Goal: Information Seeking & Learning: Learn about a topic

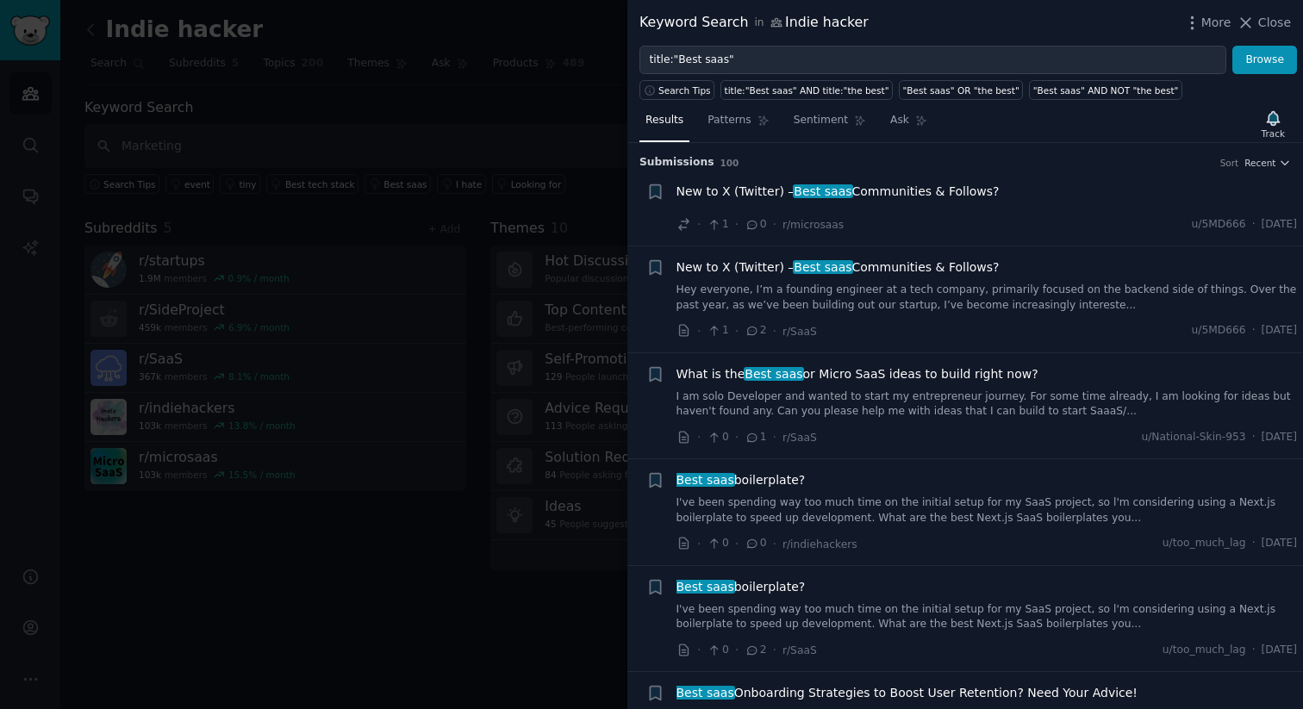
click at [795, 290] on link "Hey everyone, I’m a founding engineer at a tech company, primarily focused on t…" at bounding box center [987, 298] width 621 height 30
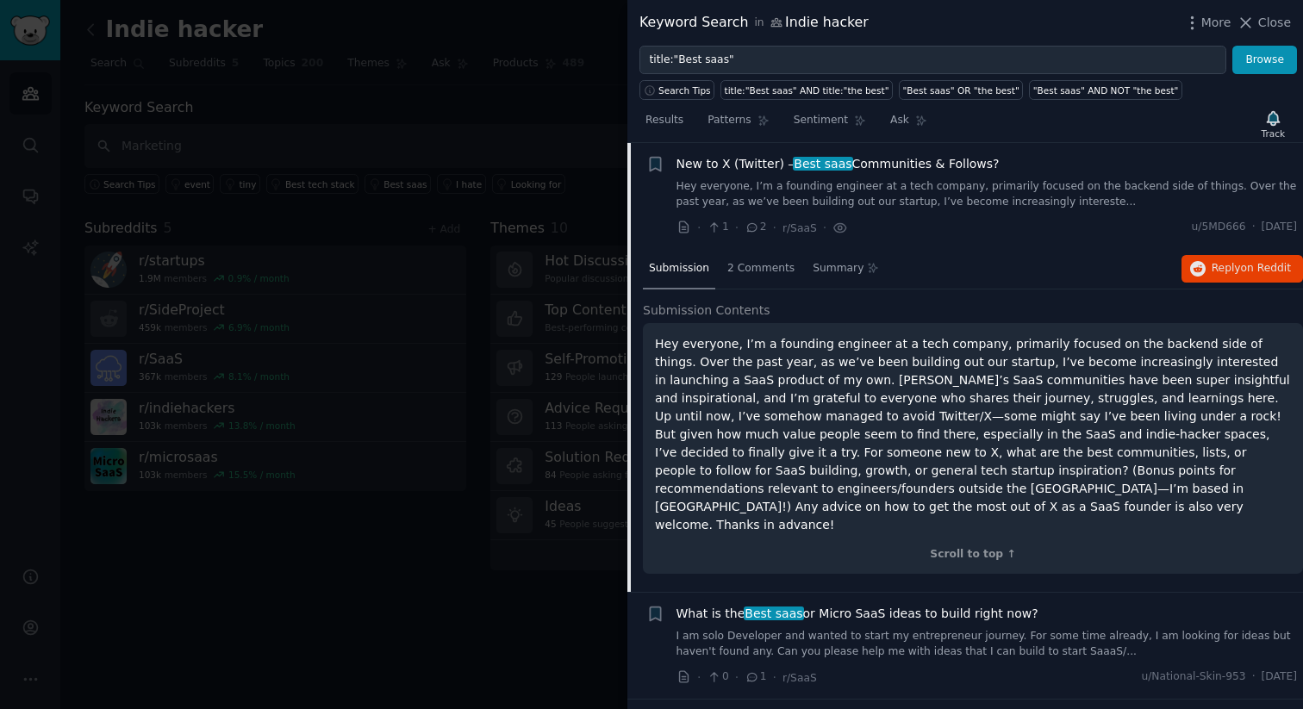
scroll to position [72, 0]
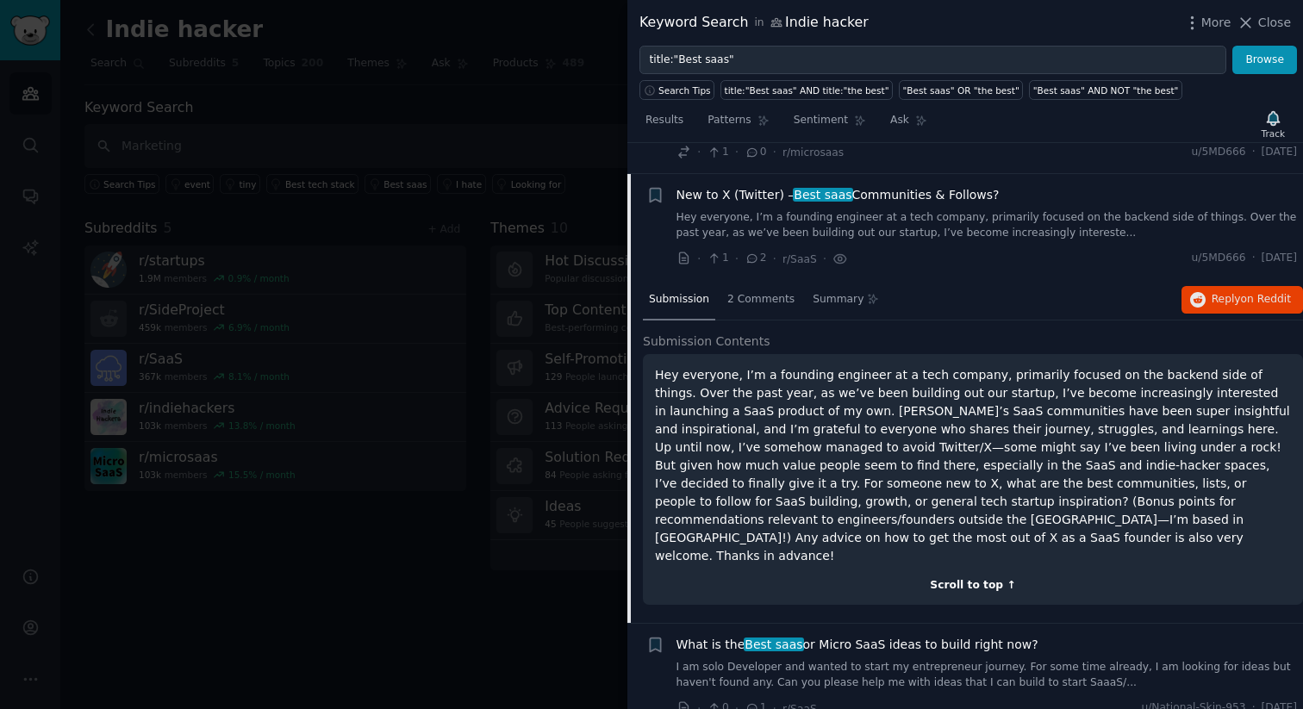
click at [962, 578] on div "Scroll to top ↑" at bounding box center [973, 586] width 636 height 16
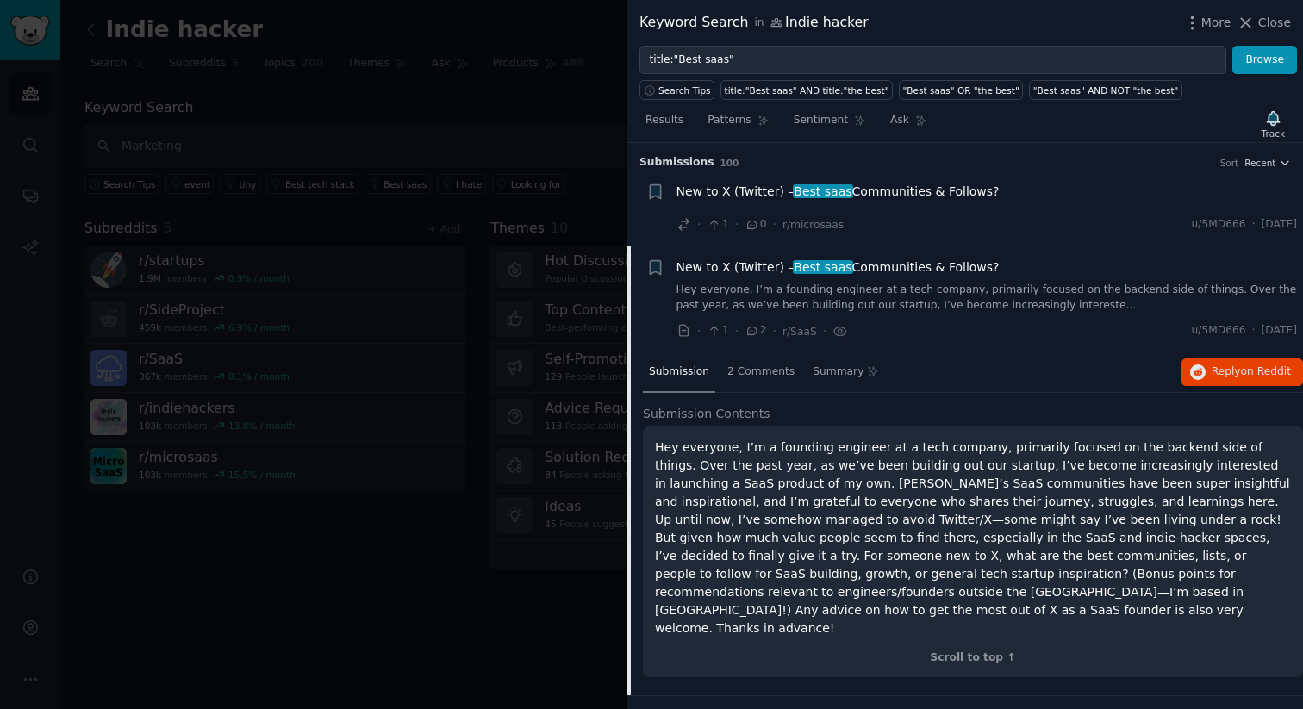
scroll to position [77, 0]
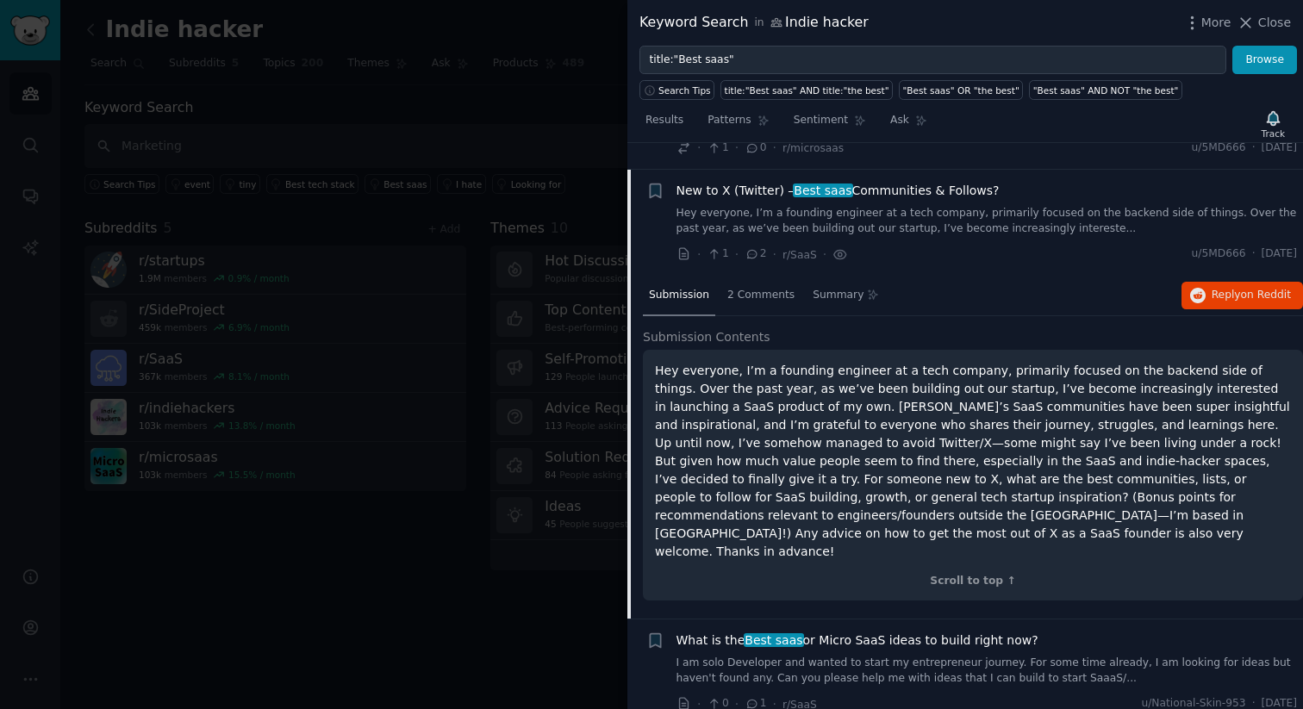
click at [742, 221] on link "Hey everyone, I’m a founding engineer at a tech company, primarily focused on t…" at bounding box center [987, 221] width 621 height 30
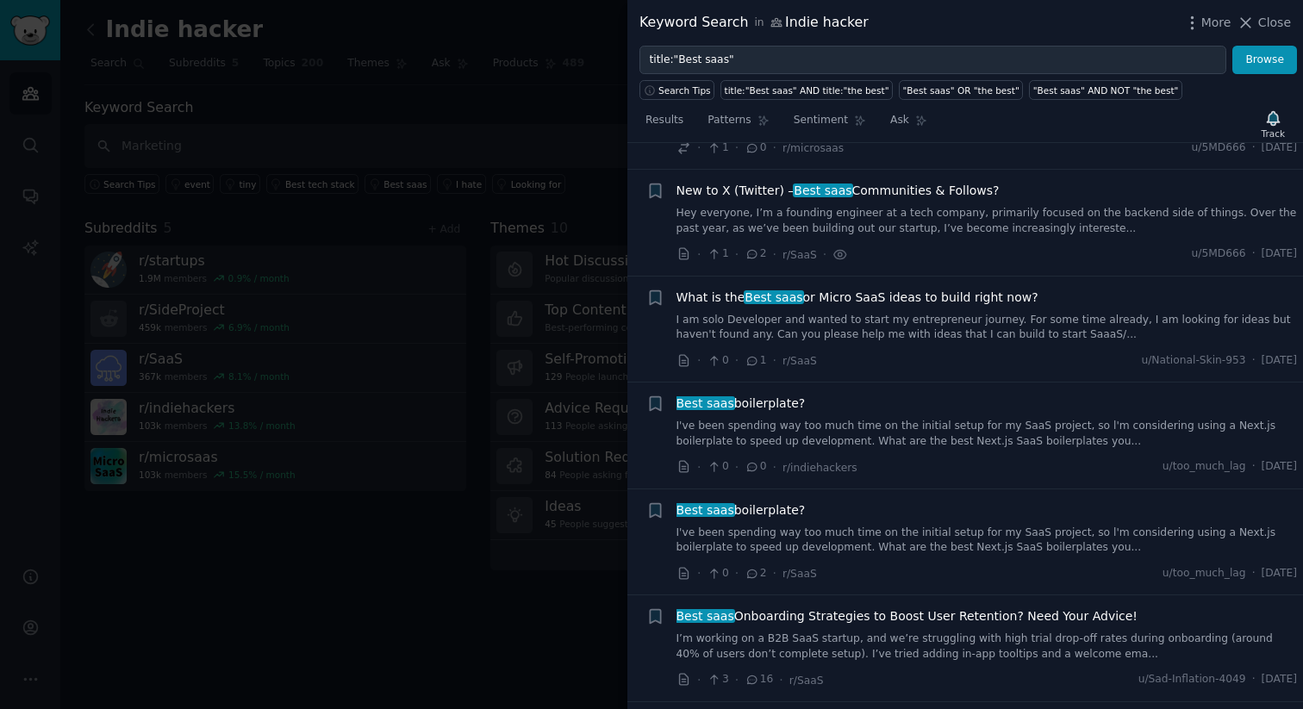
scroll to position [103, 0]
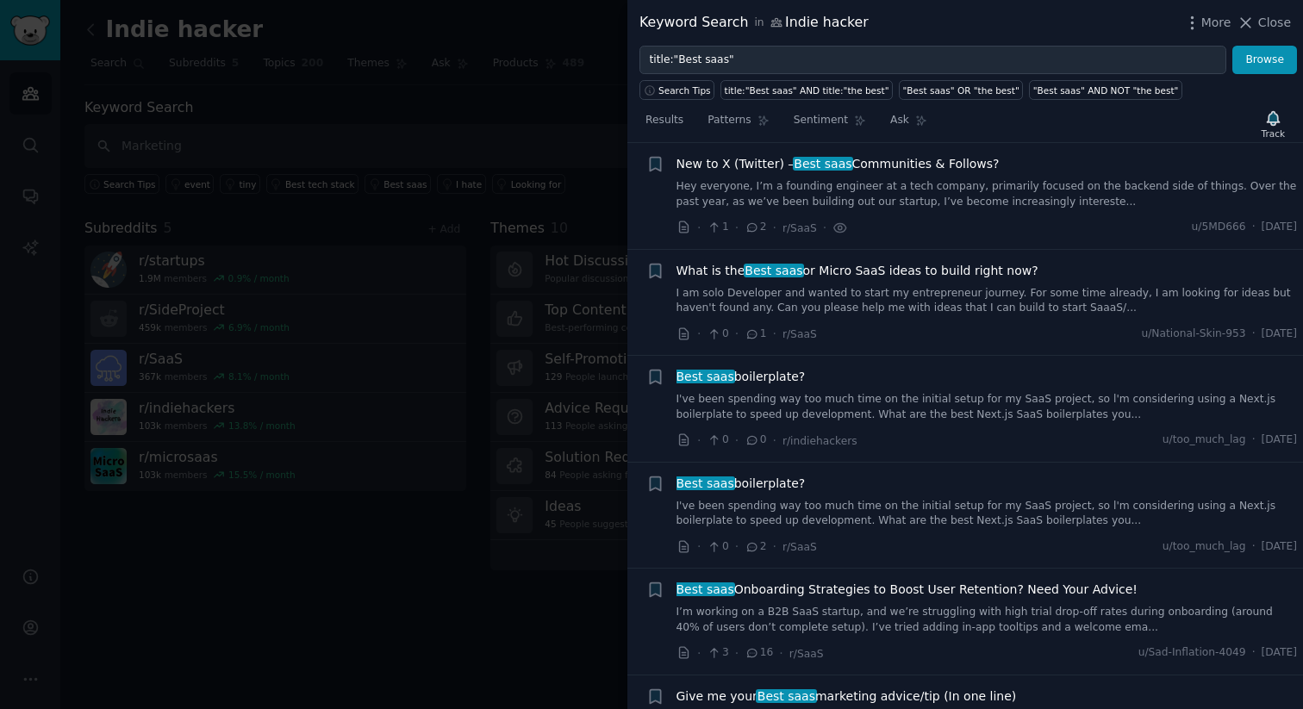
click at [806, 195] on link "Hey everyone, I’m a founding engineer at a tech company, primarily focused on t…" at bounding box center [987, 194] width 621 height 30
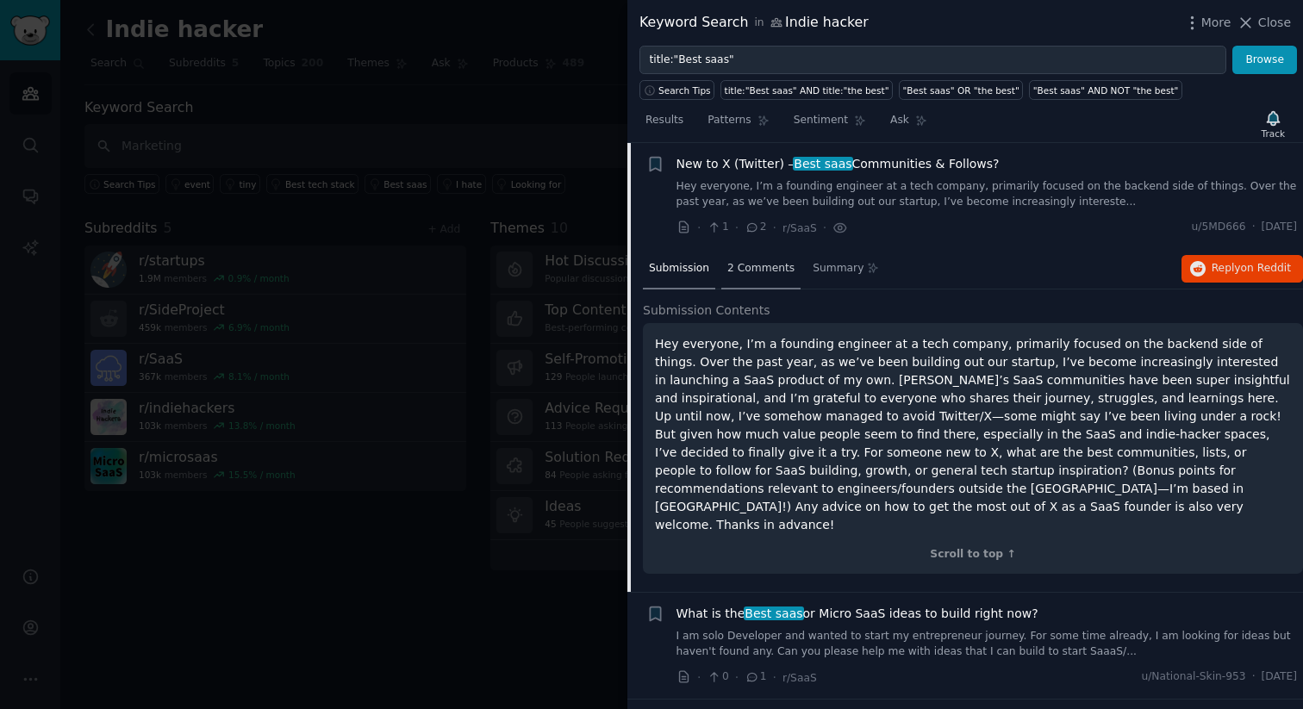
click at [763, 276] on div "2 Comments" at bounding box center [760, 269] width 79 height 41
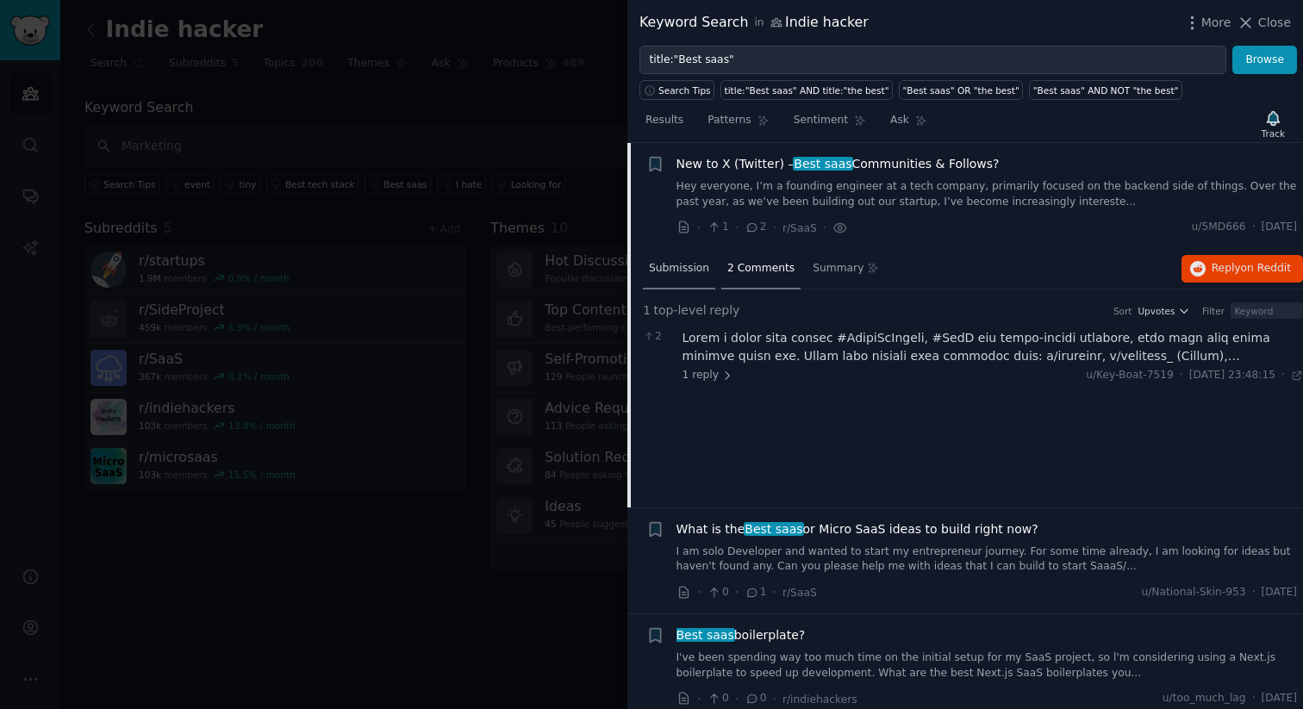
click at [662, 272] on span "Submission" at bounding box center [679, 269] width 60 height 16
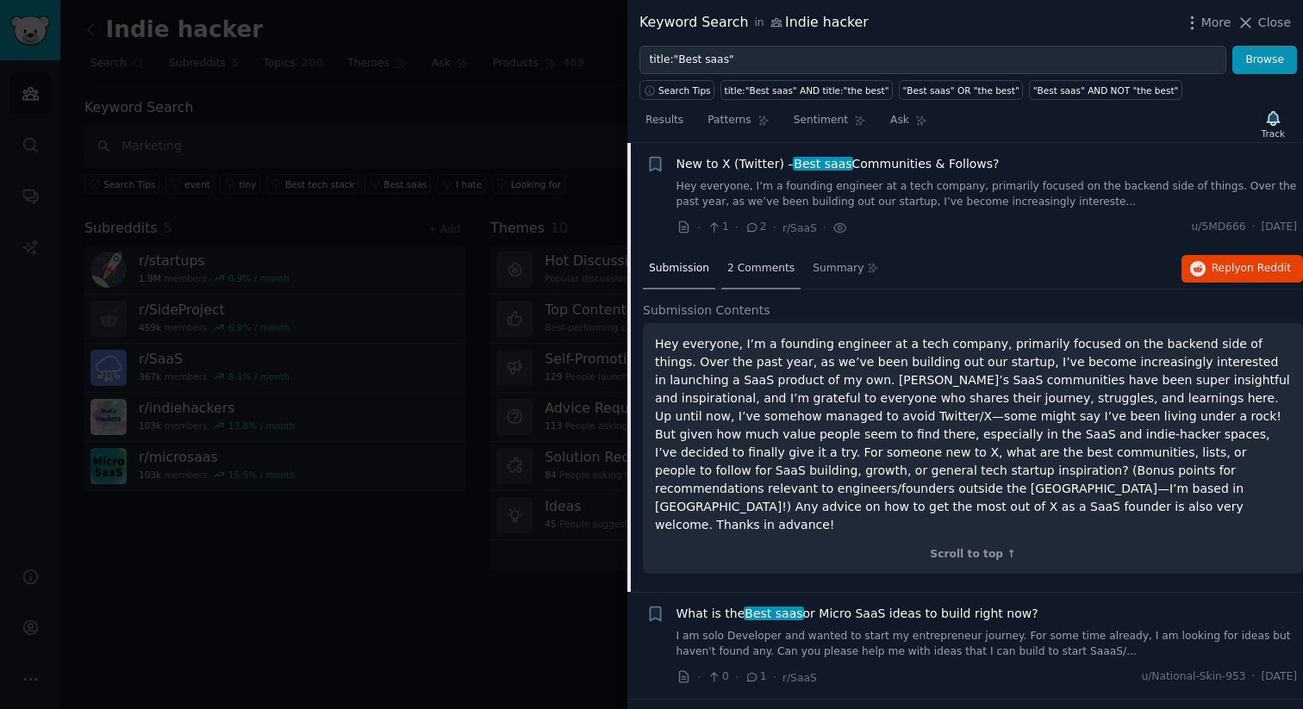
click at [740, 272] on span "2 Comments" at bounding box center [760, 269] width 67 height 16
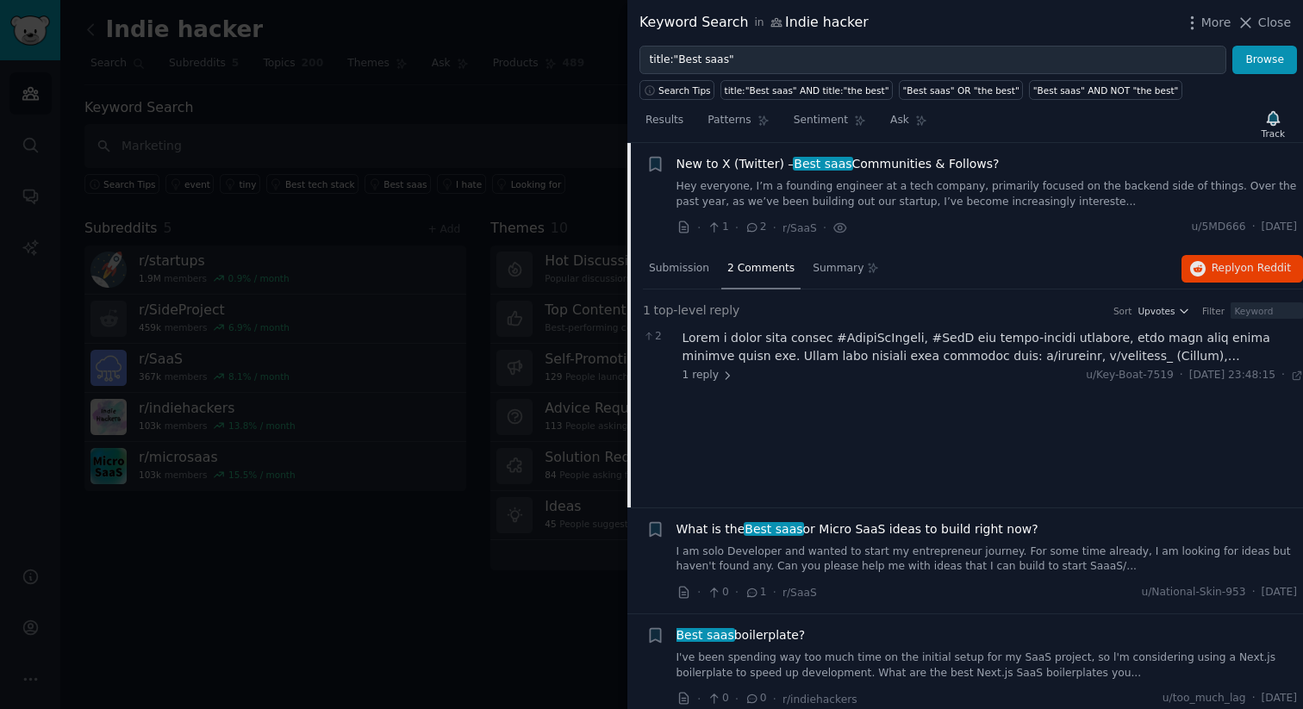
click at [903, 196] on link "Hey everyone, I’m a founding engineer at a tech company, primarily focused on t…" at bounding box center [987, 194] width 621 height 30
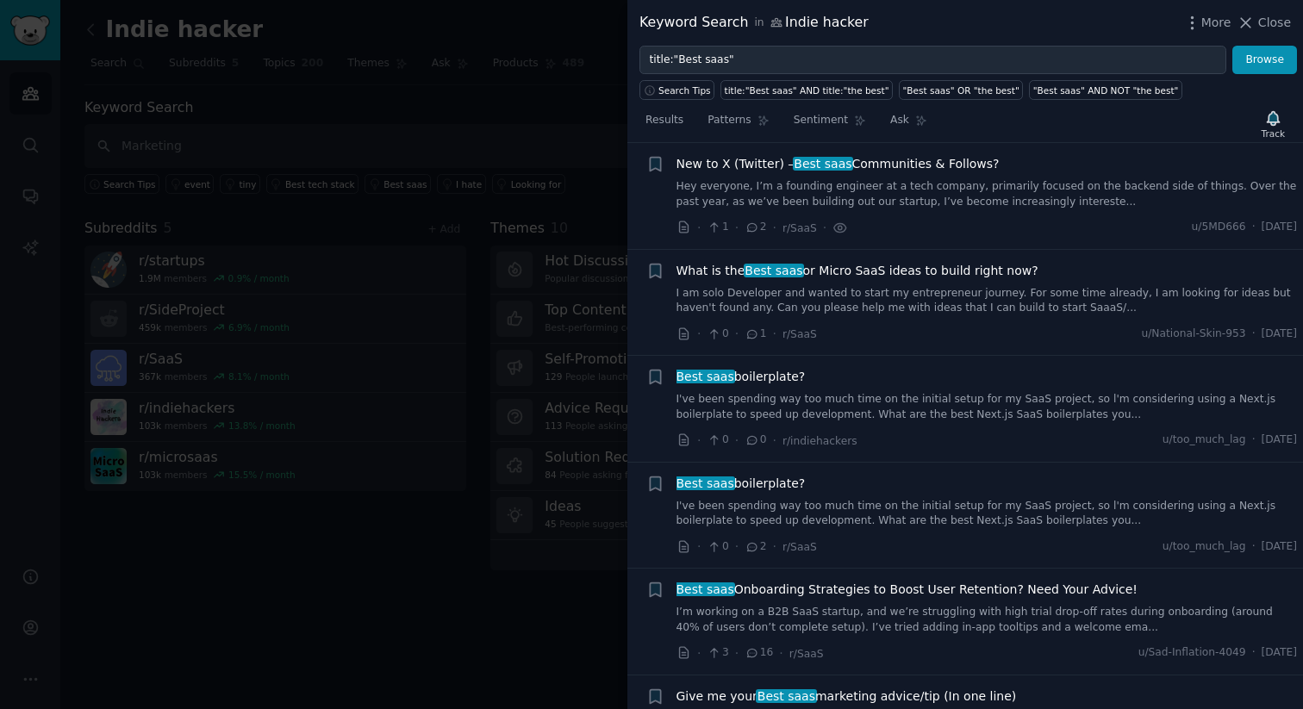
click at [903, 196] on link "Hey everyone, I’m a founding engineer at a tech company, primarily focused on t…" at bounding box center [987, 194] width 621 height 30
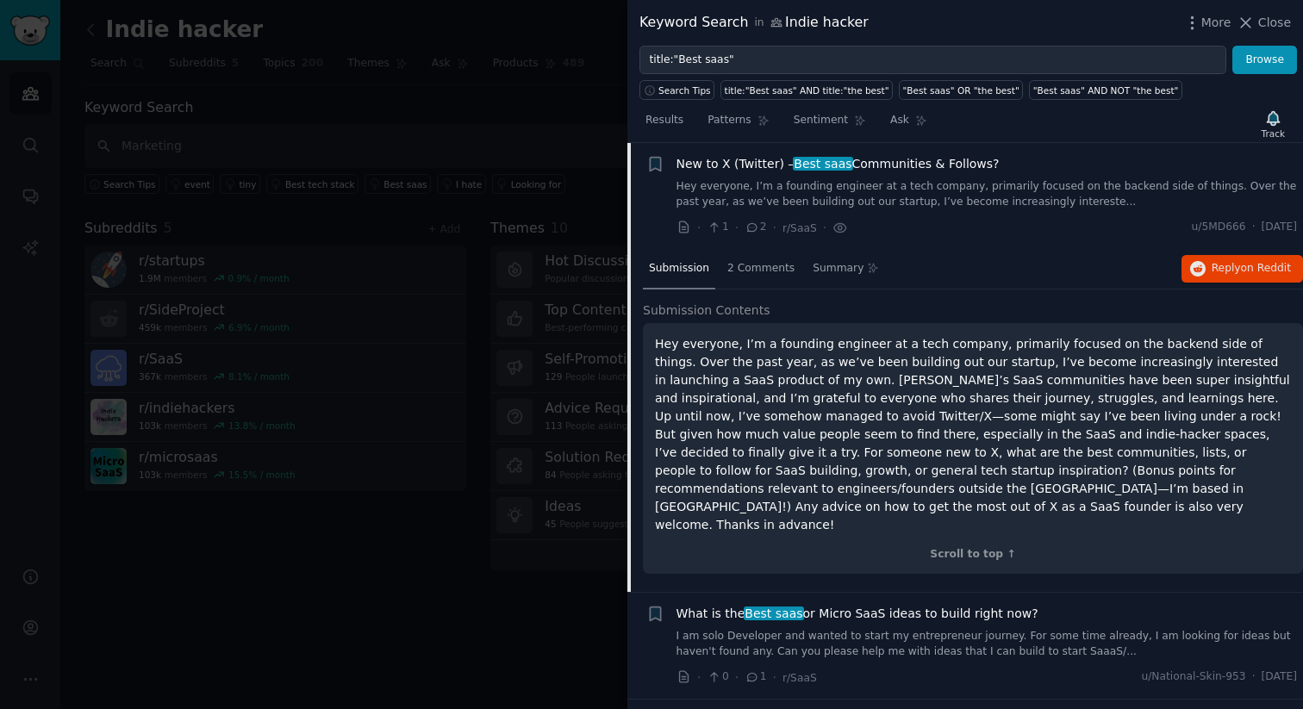
click at [903, 196] on link "Hey everyone, I’m a founding engineer at a tech company, primarily focused on t…" at bounding box center [987, 194] width 621 height 30
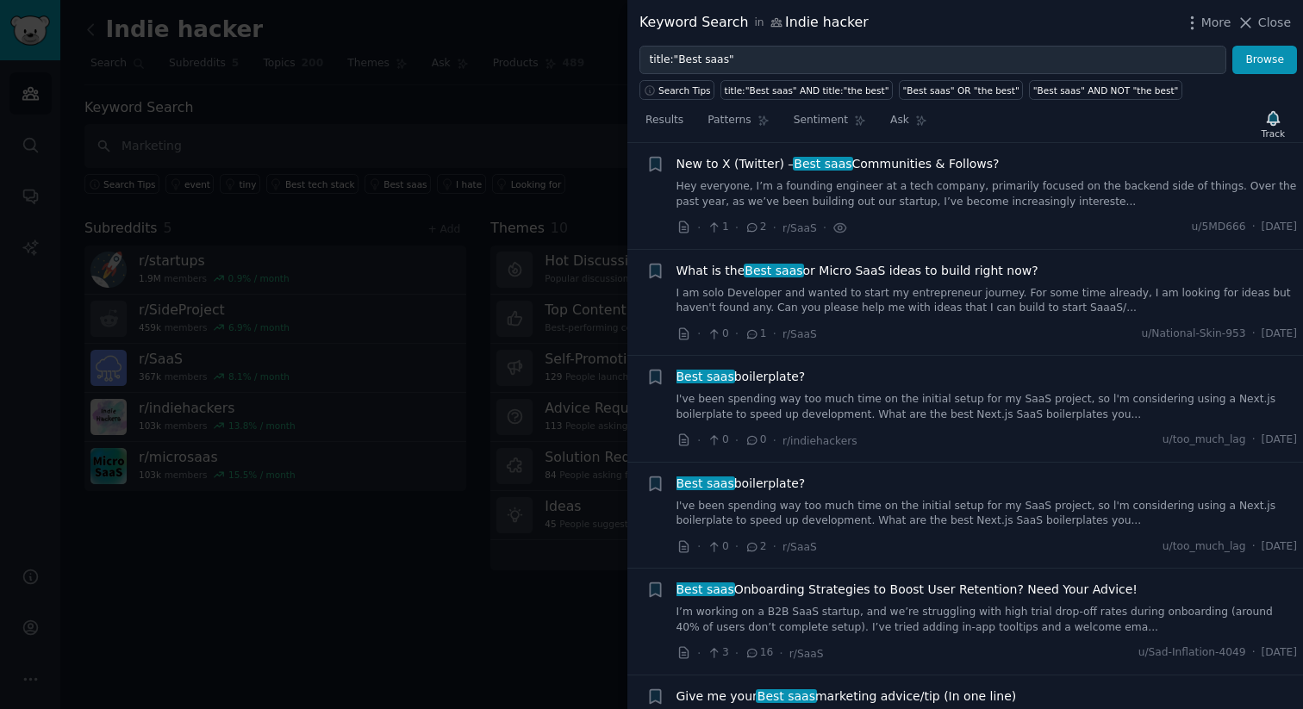
click at [896, 159] on span "New to X (Twitter) – Best saas Communities & Follows?" at bounding box center [838, 164] width 323 height 18
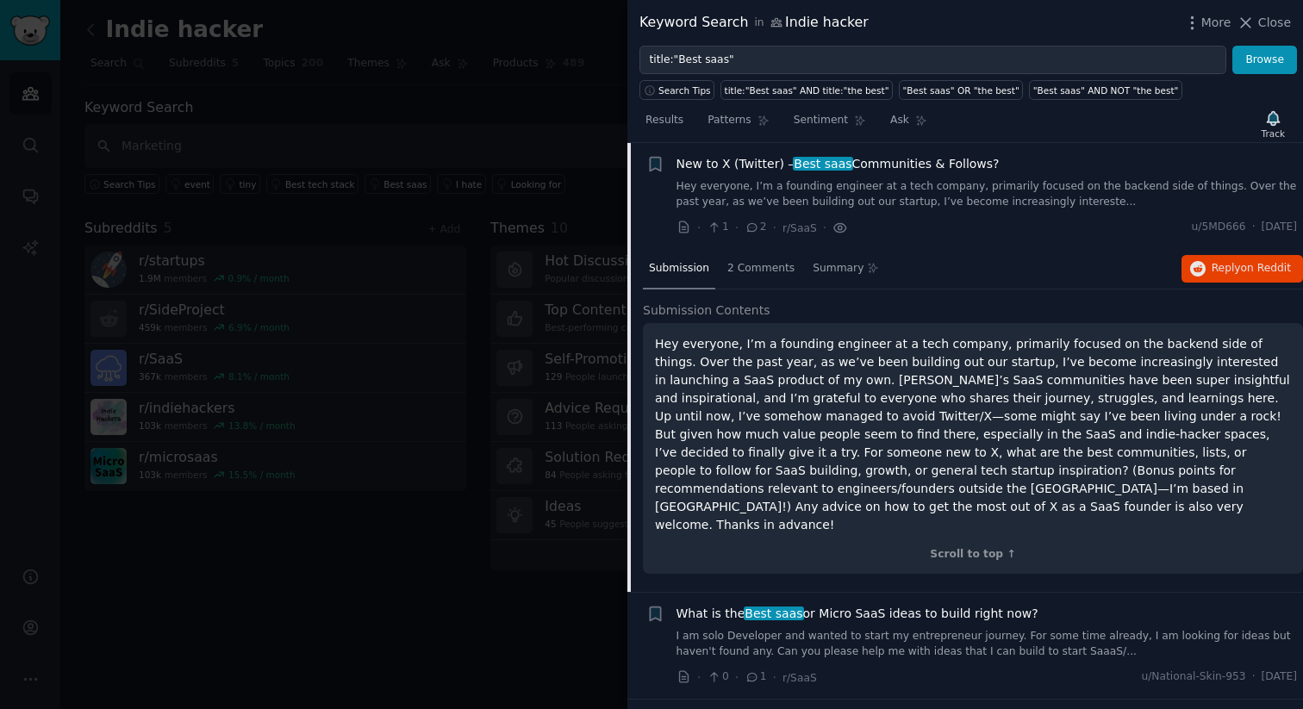
click at [839, 228] on icon at bounding box center [840, 227] width 3 height 3
click at [759, 276] on div "2 Comments" at bounding box center [760, 269] width 79 height 41
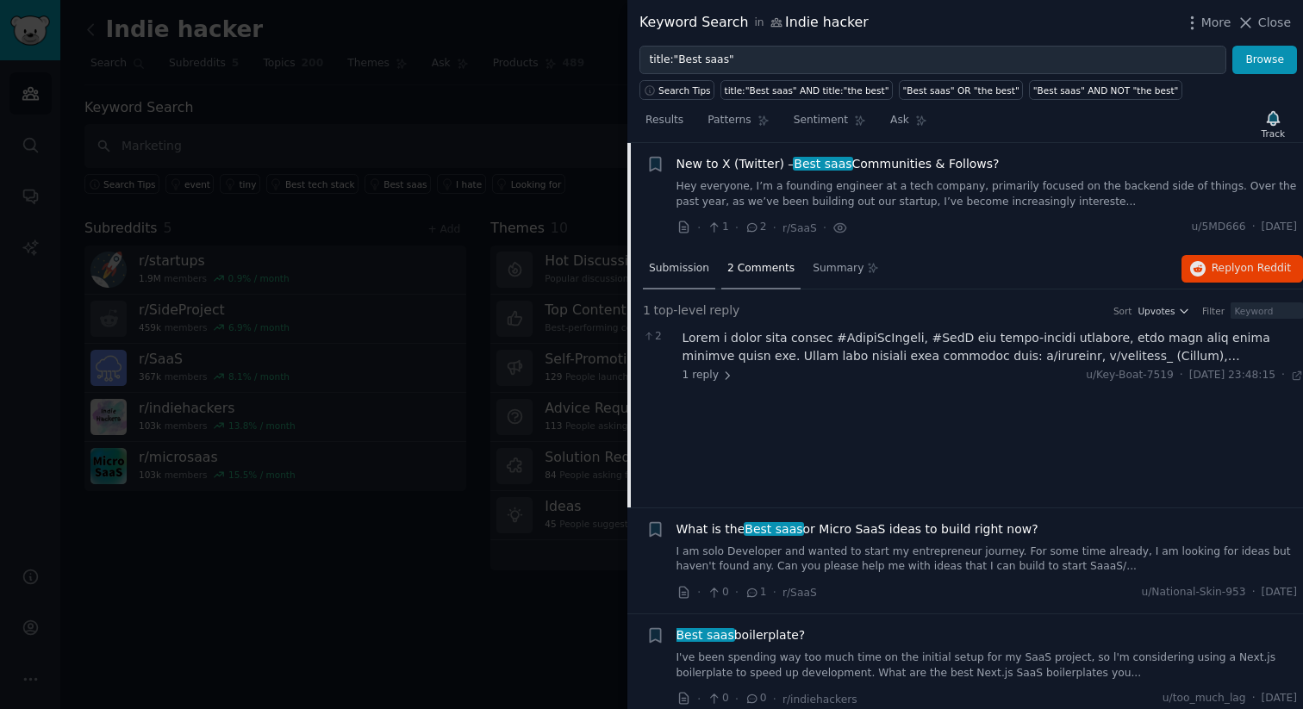
click at [675, 281] on div "Submission" at bounding box center [679, 269] width 72 height 41
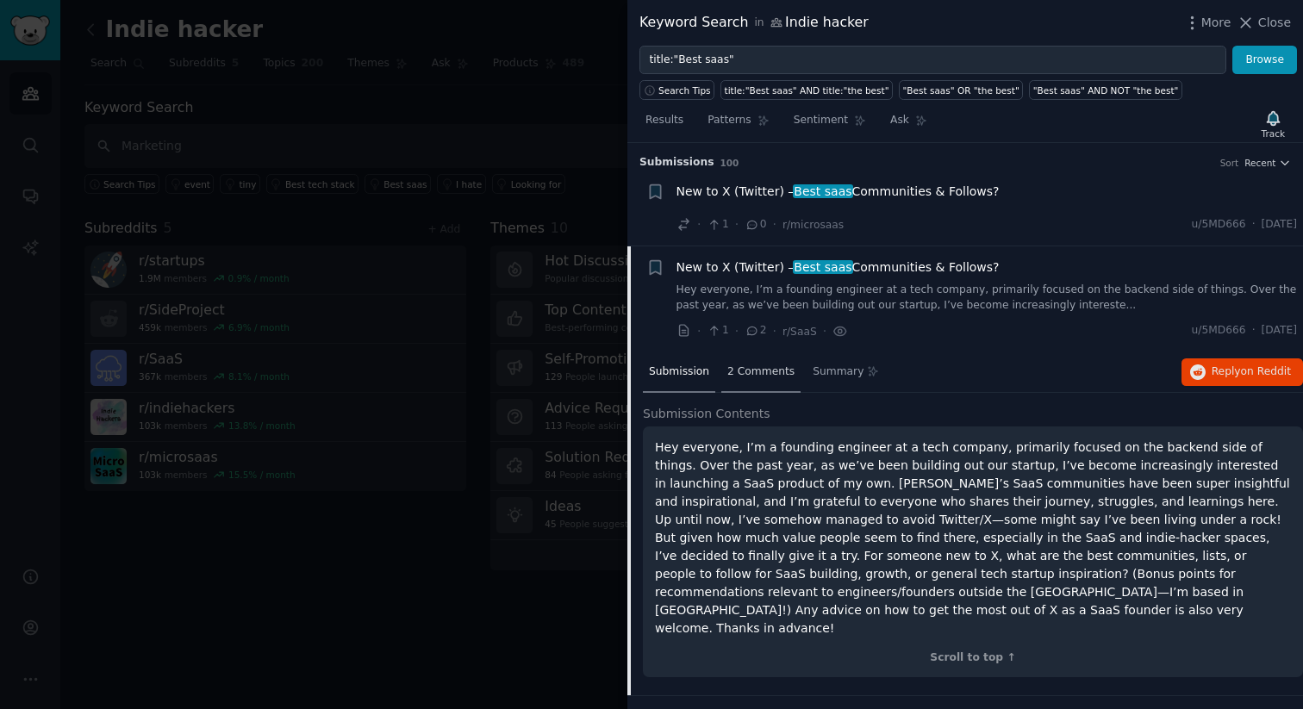
click at [758, 365] on span "2 Comments" at bounding box center [760, 373] width 67 height 16
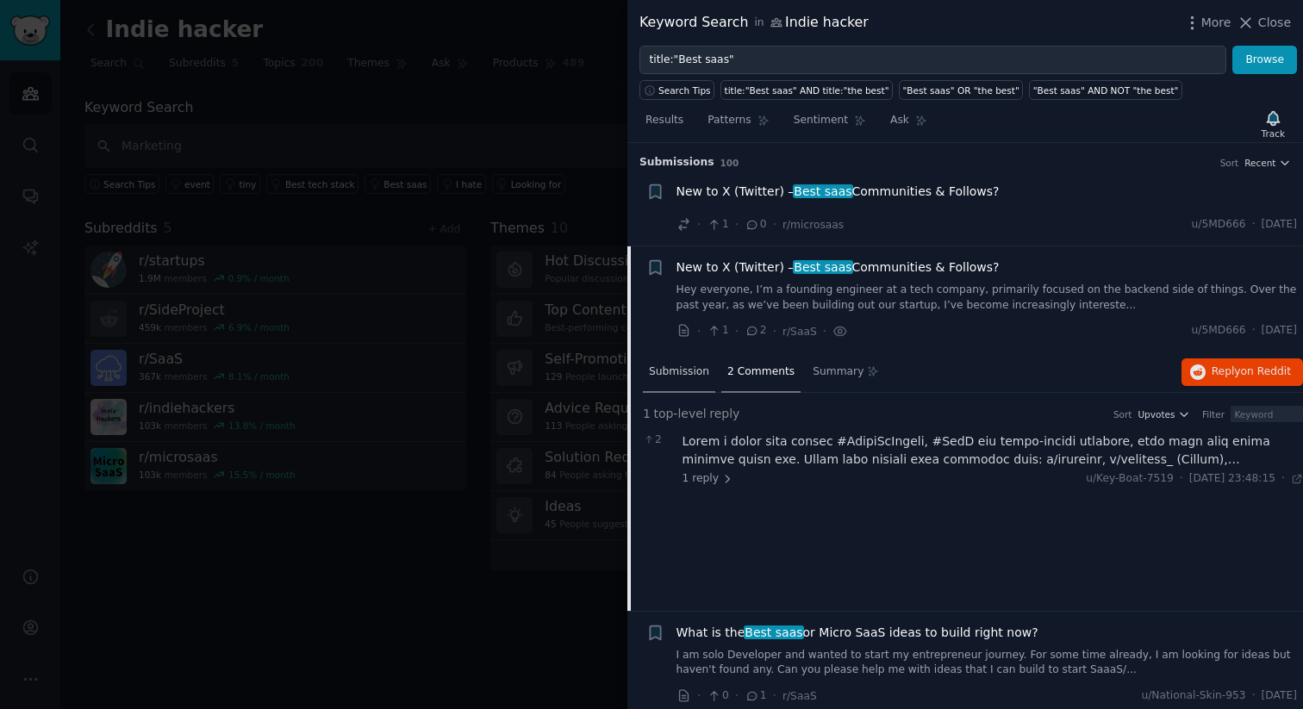
click at [675, 363] on div "Submission" at bounding box center [679, 372] width 72 height 41
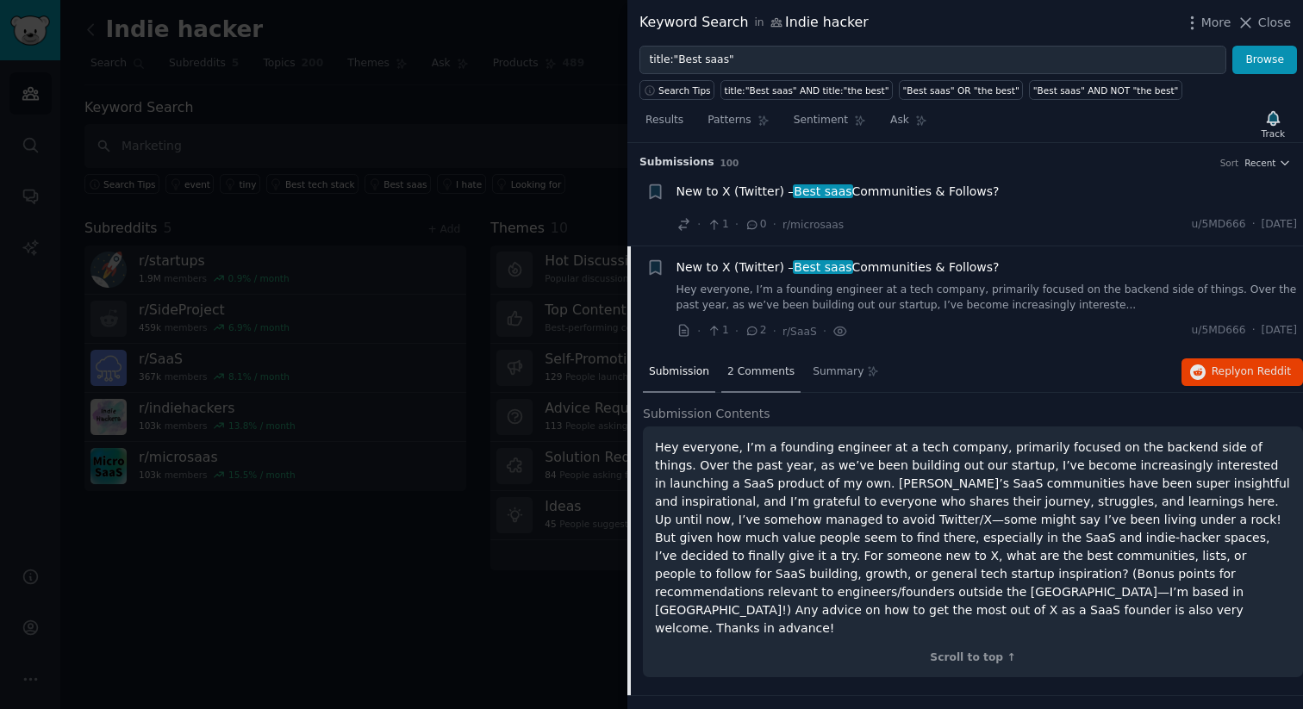
click at [728, 382] on div "2 Comments" at bounding box center [760, 372] width 79 height 41
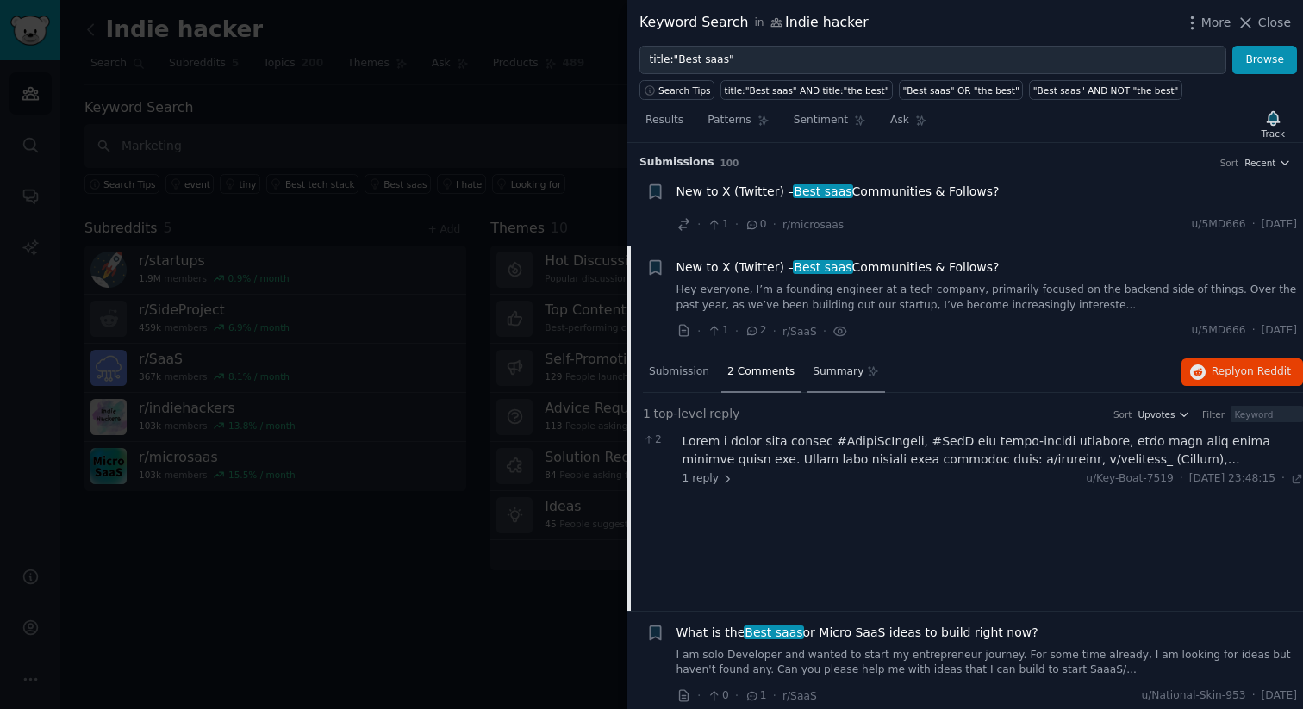
click at [833, 374] on span "Summary" at bounding box center [838, 373] width 51 height 16
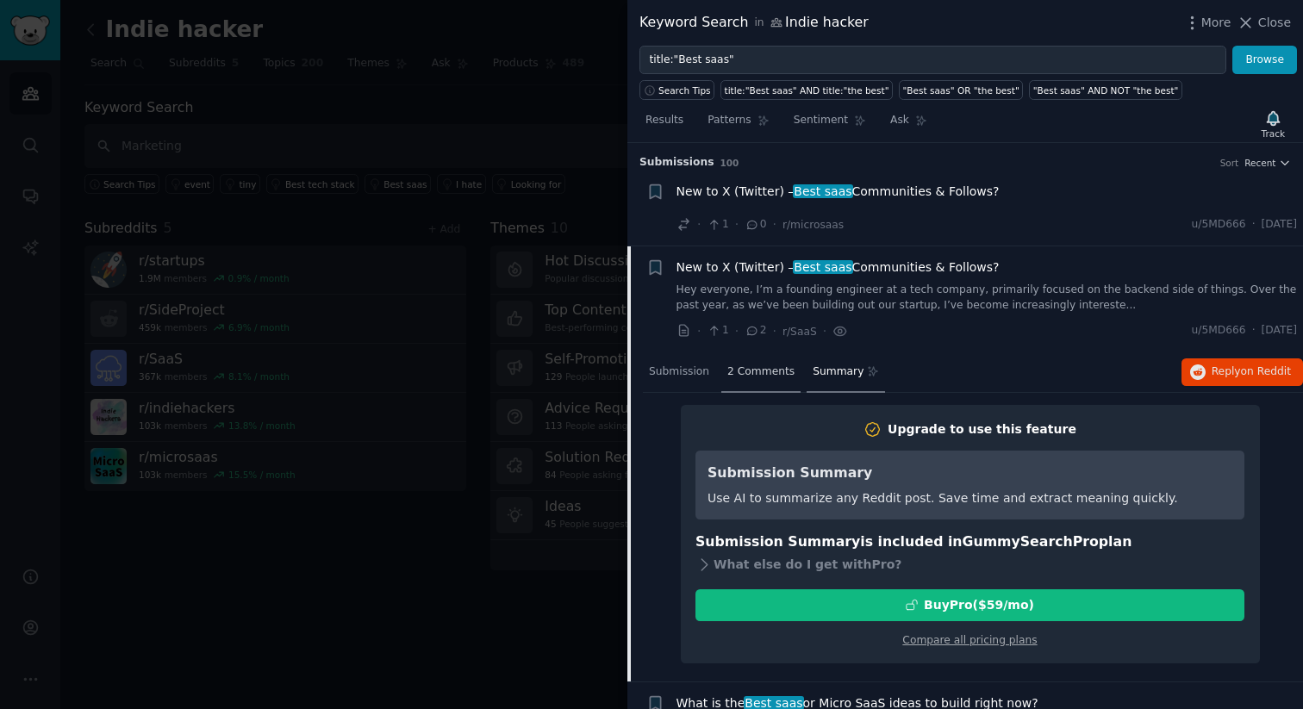
click at [757, 371] on span "2 Comments" at bounding box center [760, 373] width 67 height 16
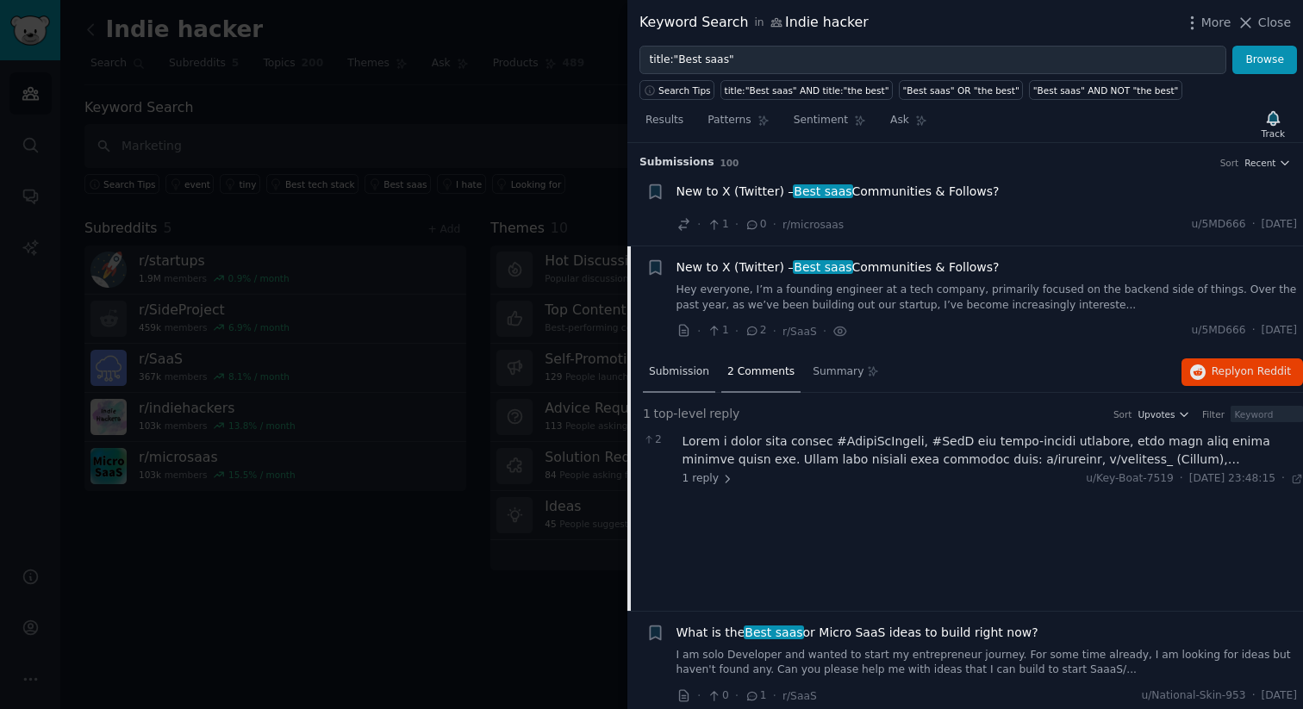
click at [665, 369] on span "Submission" at bounding box center [679, 373] width 60 height 16
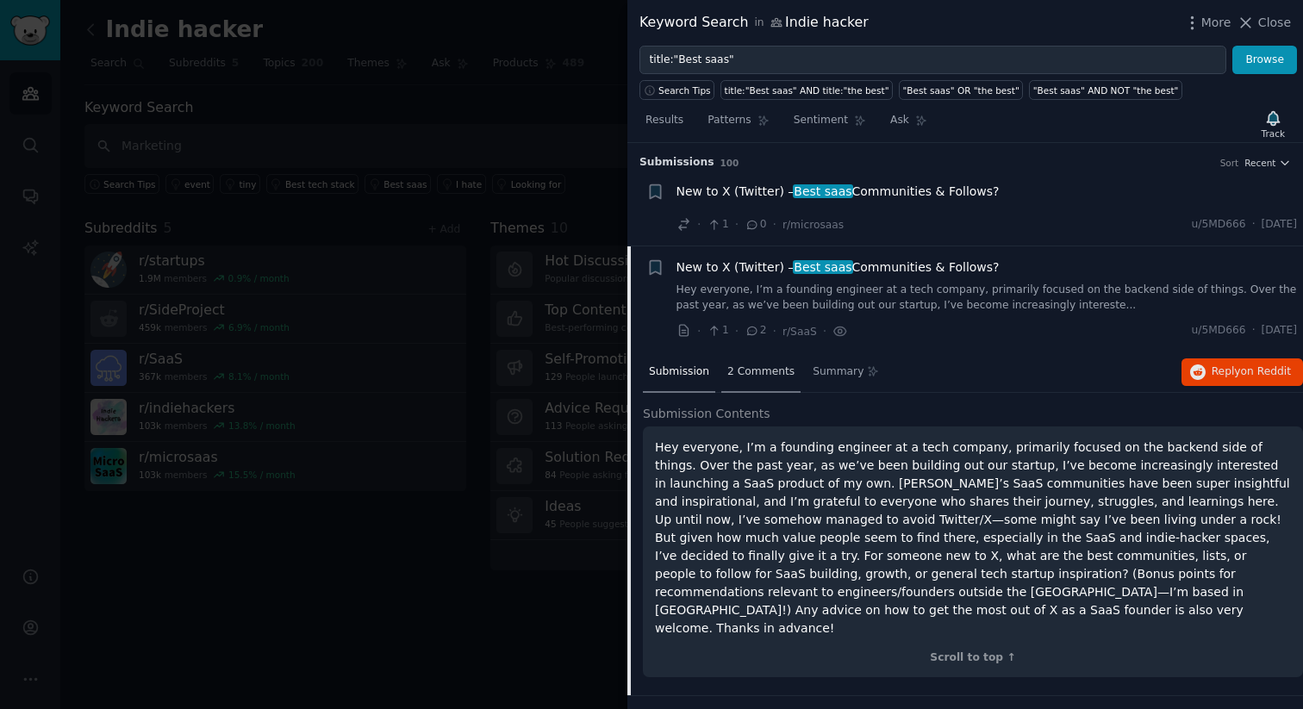
click at [764, 369] on span "2 Comments" at bounding box center [760, 373] width 67 height 16
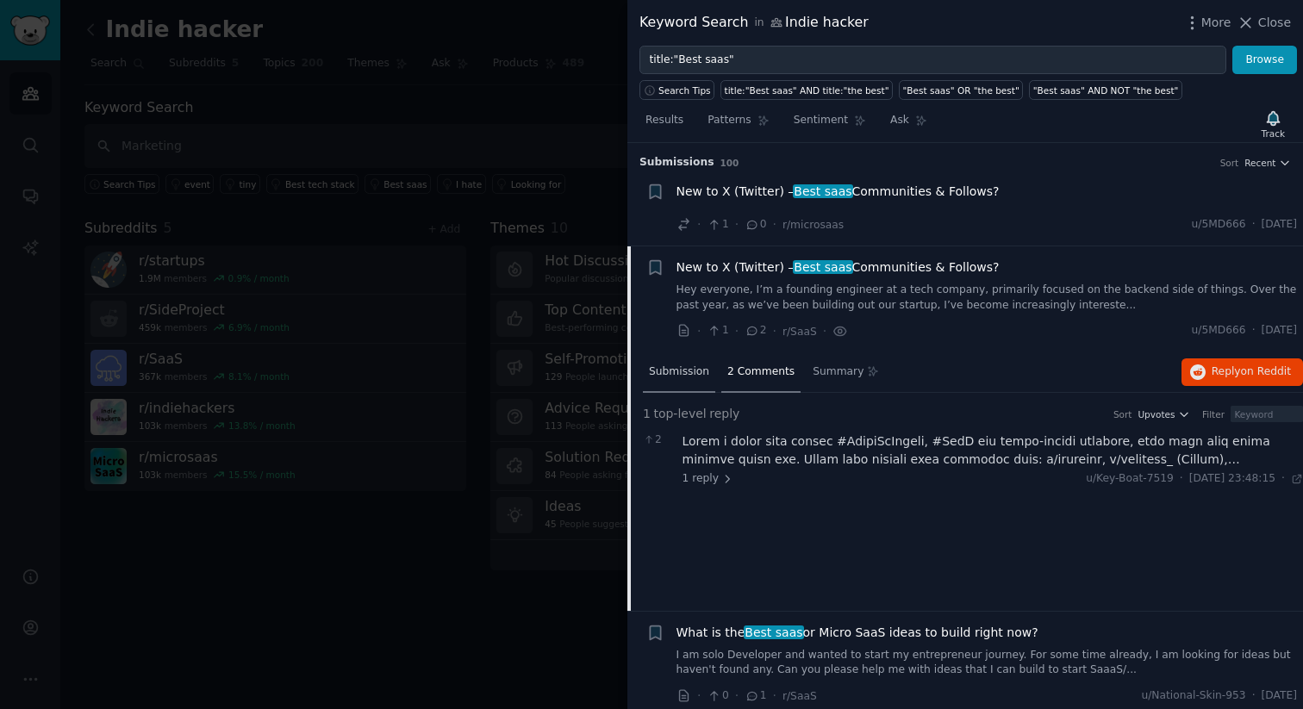
click at [670, 373] on span "Submission" at bounding box center [679, 373] width 60 height 16
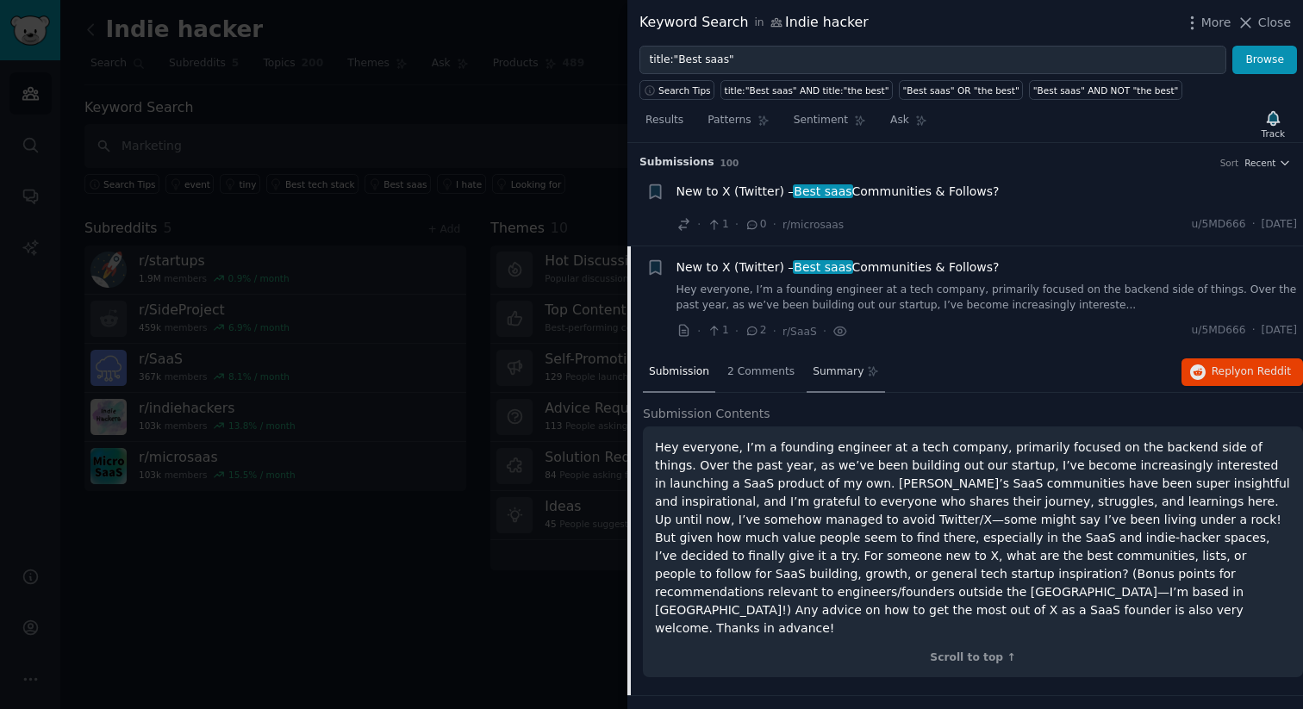
click at [837, 369] on span "Summary" at bounding box center [838, 373] width 51 height 16
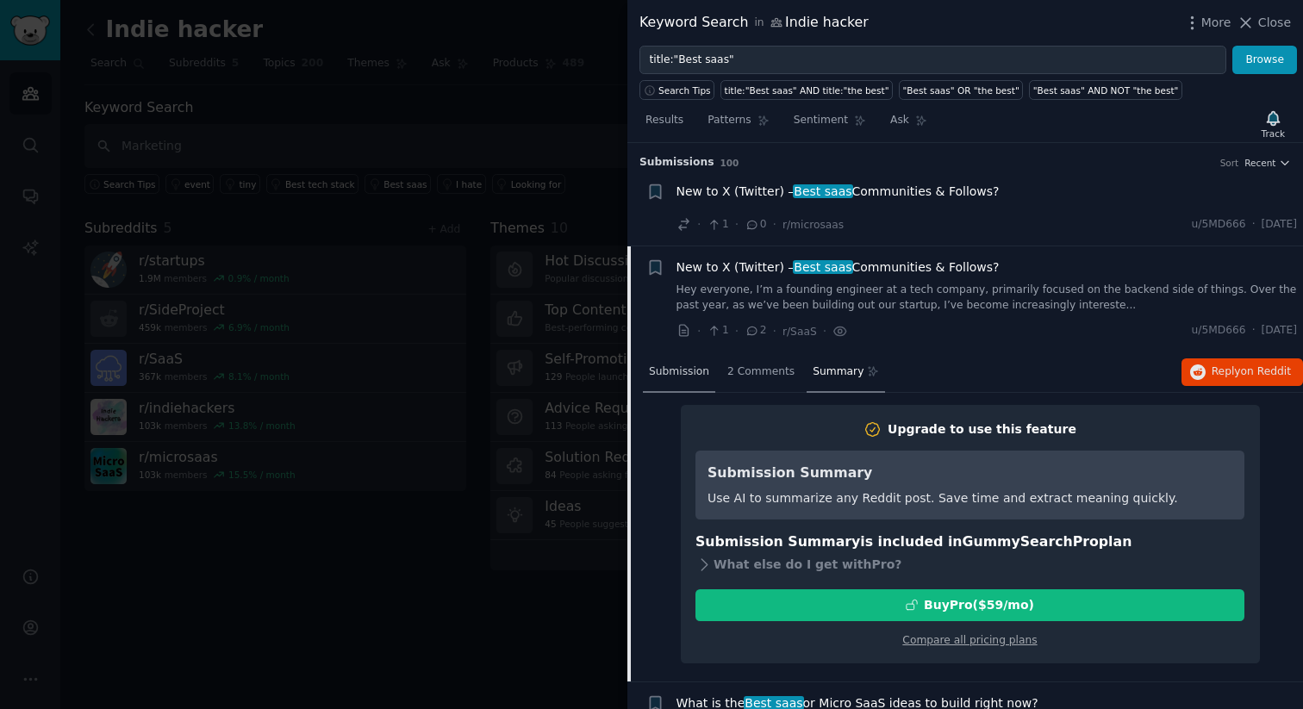
click at [698, 377] on span "Submission" at bounding box center [679, 373] width 60 height 16
